Goal: Entertainment & Leisure: Consume media (video, audio)

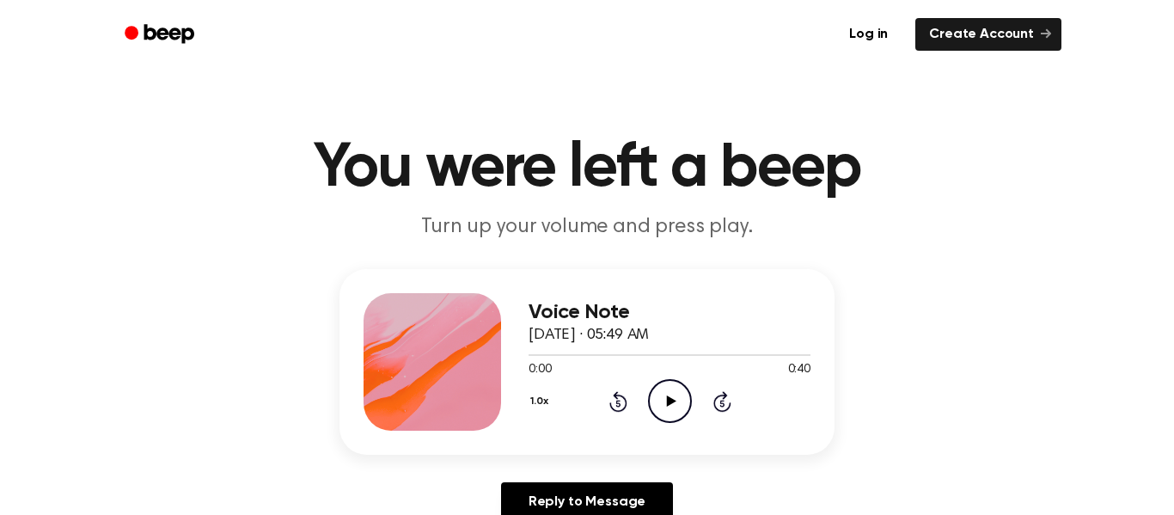
click at [670, 397] on icon at bounding box center [670, 401] width 9 height 11
click at [665, 396] on icon "Play Audio" at bounding box center [670, 401] width 44 height 44
click at [673, 393] on icon "Play Audio" at bounding box center [670, 401] width 44 height 44
click at [675, 402] on icon "Play Audio" at bounding box center [670, 401] width 44 height 44
click at [667, 388] on icon "Play Audio" at bounding box center [670, 401] width 44 height 44
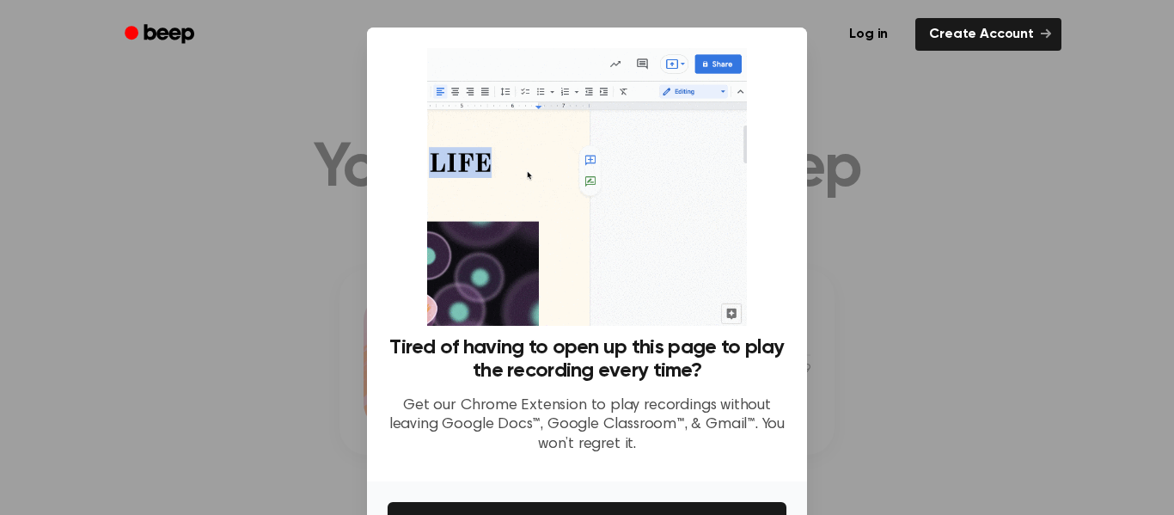
click at [879, 129] on div at bounding box center [587, 257] width 1174 height 515
click at [841, 31] on link "Log in" at bounding box center [868, 35] width 73 height 40
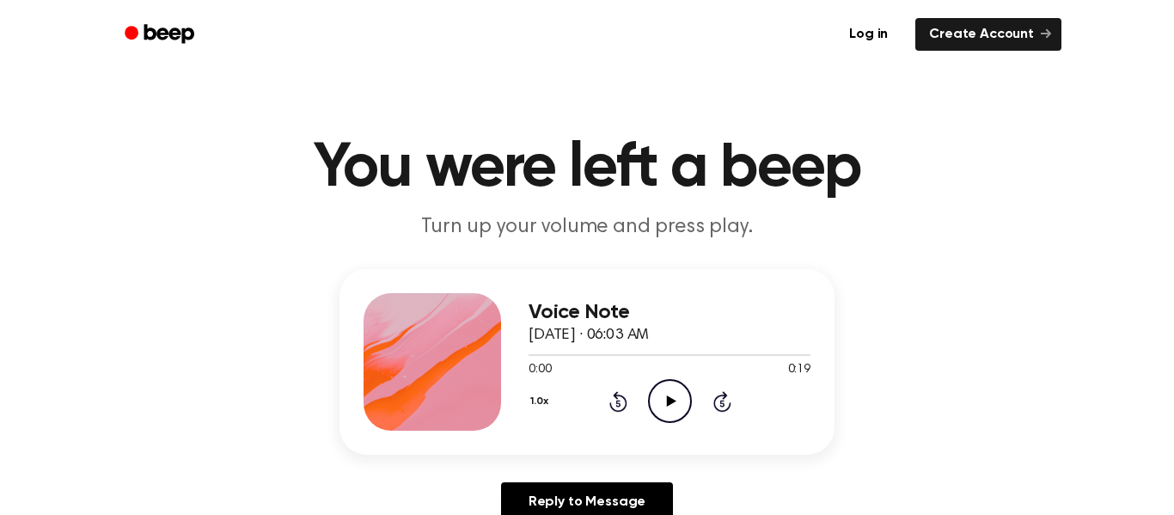
click at [672, 394] on icon "Play Audio" at bounding box center [670, 401] width 44 height 44
click at [665, 394] on icon "Play Audio" at bounding box center [670, 401] width 44 height 44
click at [668, 391] on icon "Play Audio" at bounding box center [670, 401] width 44 height 44
click at [668, 400] on icon at bounding box center [670, 401] width 9 height 11
click at [671, 401] on icon at bounding box center [670, 401] width 9 height 11
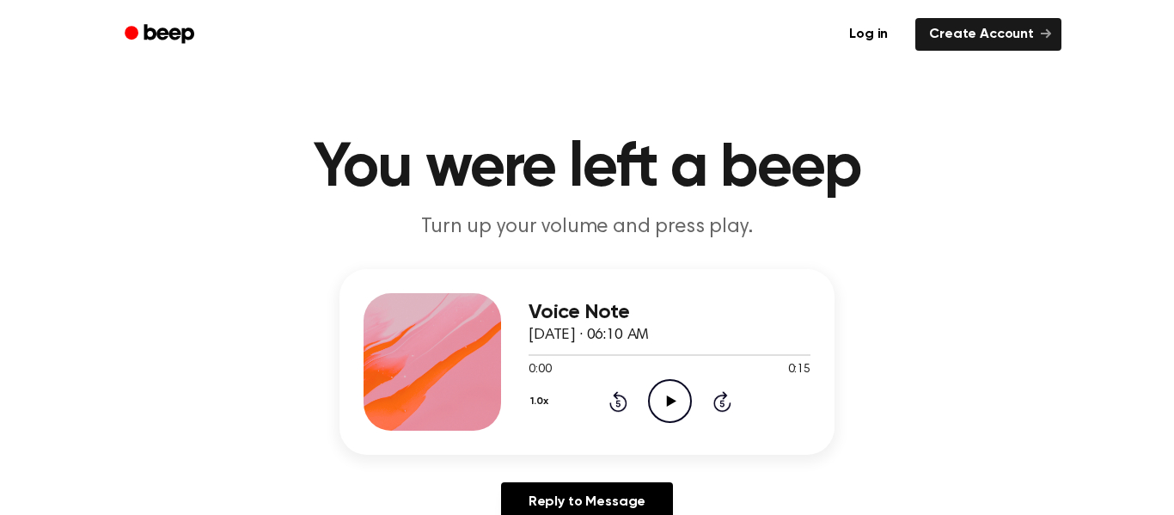
click at [671, 395] on icon "Play Audio" at bounding box center [670, 401] width 44 height 44
click at [663, 389] on icon "Play Audio" at bounding box center [670, 401] width 44 height 44
